Goal: Check status: Check status

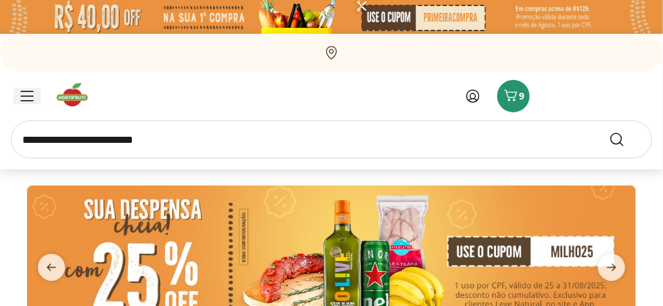
click at [24, 96] on icon "Menu" at bounding box center [26, 95] width 11 height 9
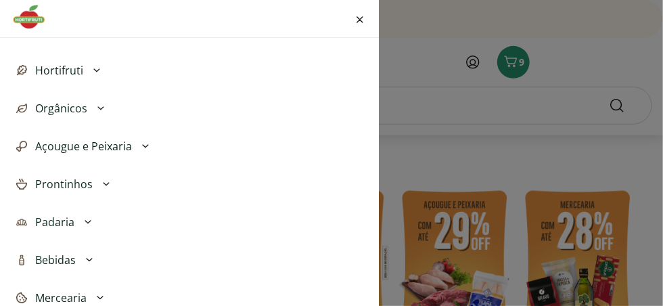
scroll to position [73, 0]
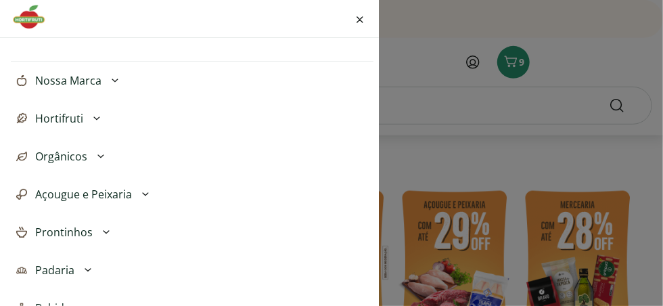
click at [397, 42] on div "Entrar ou Criar Conta Meus Favoritos Nossa Marca Açougue & Peixaria Congelados …" at bounding box center [331, 153] width 663 height 306
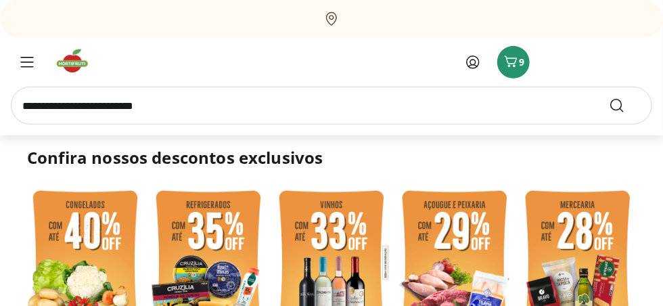
click at [471, 64] on icon at bounding box center [473, 62] width 16 height 16
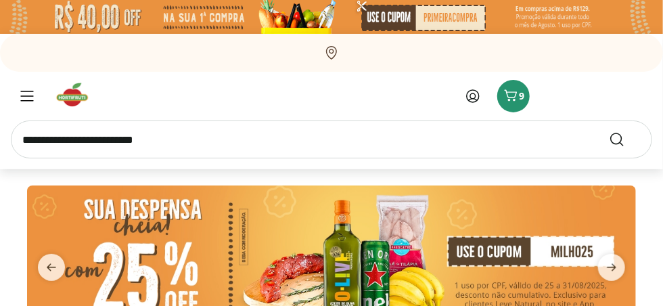
click at [474, 97] on icon at bounding box center [473, 96] width 12 height 12
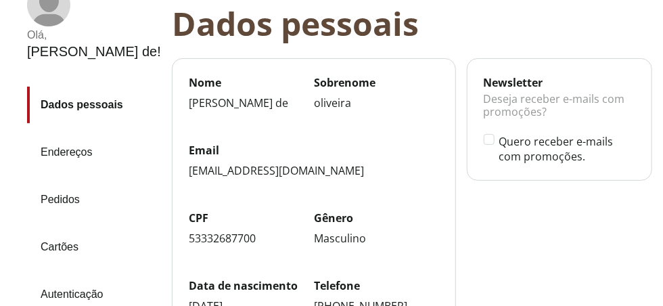
scroll to position [122, 0]
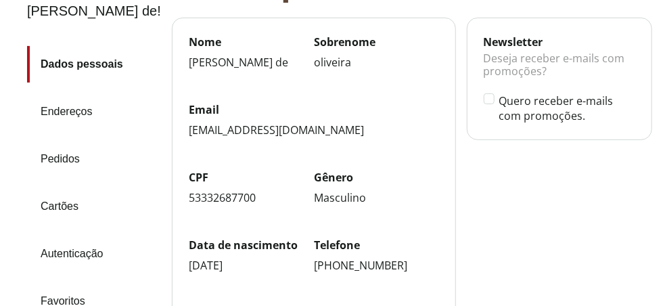
click at [66, 157] on link "Pedidos" at bounding box center [94, 159] width 134 height 37
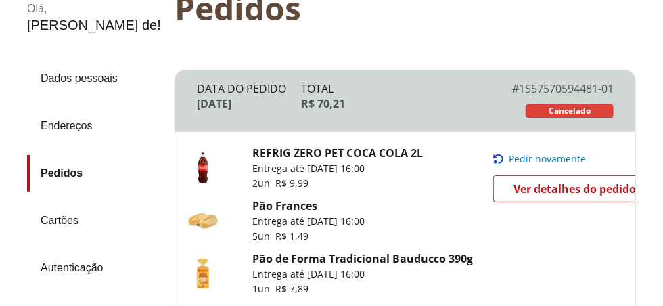
scroll to position [122, 0]
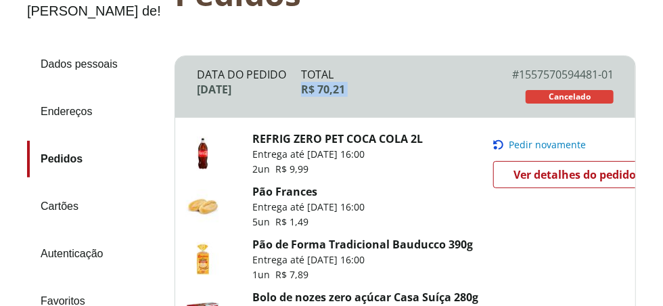
drag, startPoint x: 512, startPoint y: 72, endPoint x: 518, endPoint y: 76, distance: 7.3
drag, startPoint x: 518, startPoint y: 76, endPoint x: 483, endPoint y: 57, distance: 40.3
click at [483, 57] on div "Data do Pedido 28 de agosto de 2025 Total R$ 70,21 # 1557570594481-01 # SLR-155…" at bounding box center [405, 87] width 460 height 62
click at [502, 85] on div "R$ 70,21" at bounding box center [405, 89] width 208 height 15
click at [501, 85] on div "R$ 70,21" at bounding box center [405, 89] width 208 height 15
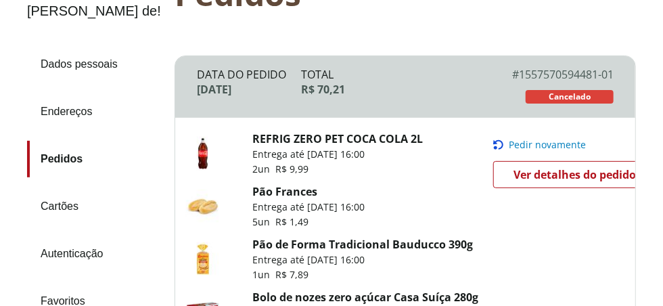
click at [615, 89] on div "Data do Pedido 28 de agosto de 2025 Total R$ 70,21 # 1557570594481-01 # SLR-155…" at bounding box center [405, 87] width 460 height 62
drag, startPoint x: 613, startPoint y: 90, endPoint x: 521, endPoint y: 66, distance: 95.1
click at [521, 67] on div "# 1557570594481-01" at bounding box center [561, 74] width 104 height 15
copy div "# 1557570594481-01"
